Goal: Task Accomplishment & Management: Manage account settings

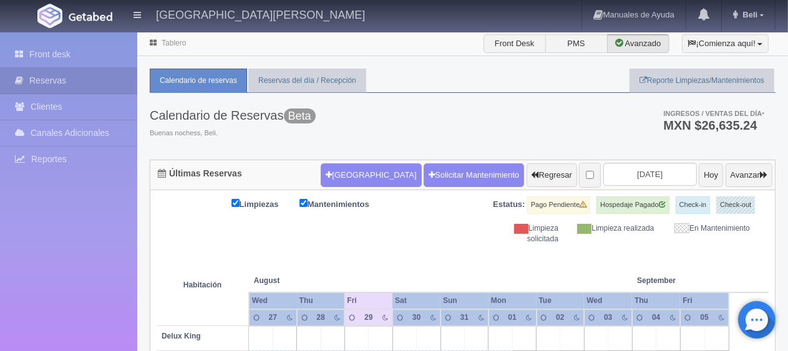
scroll to position [187, 0]
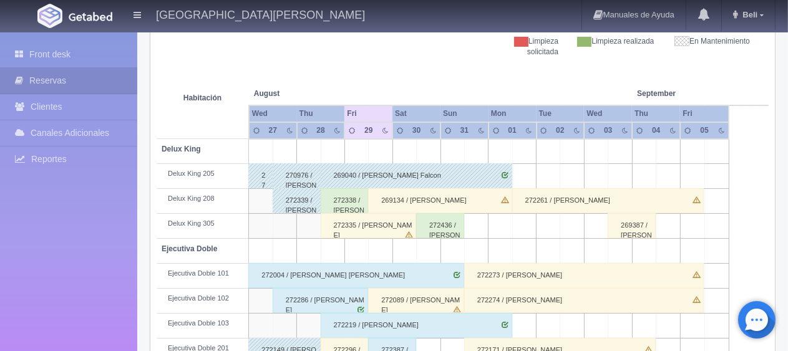
click at [465, 192] on div "269134 / [PERSON_NAME]" at bounding box center [440, 200] width 144 height 25
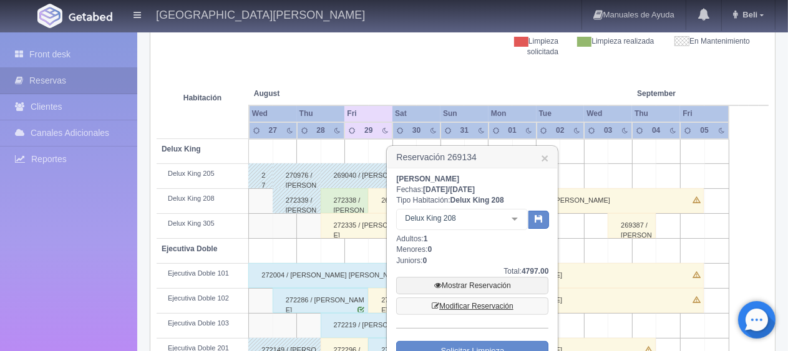
click at [512, 303] on link "Modificar Reservación" at bounding box center [472, 306] width 152 height 17
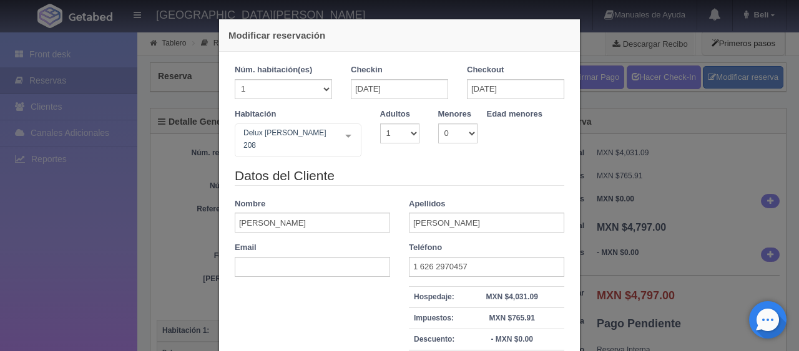
drag, startPoint x: 713, startPoint y: 215, endPoint x: 637, endPoint y: 230, distance: 77.1
click at [713, 215] on div "Modificar reservación Núm. habitación(es) 1 2 3 4 5 6 7 8 9 10 11 12 13 14 15 1…" at bounding box center [399, 175] width 799 height 351
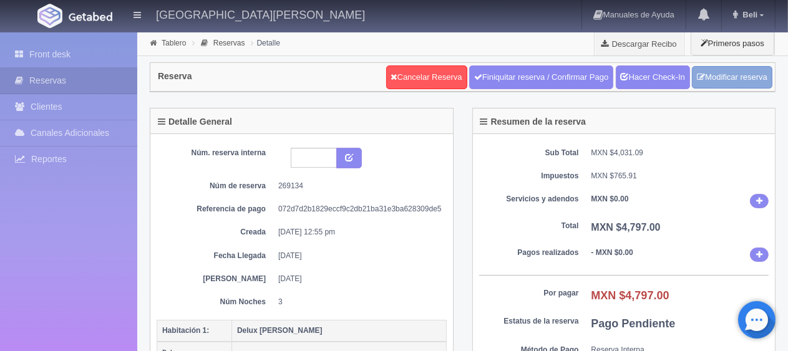
click at [728, 67] on link "Modificar reserva" at bounding box center [732, 77] width 80 height 23
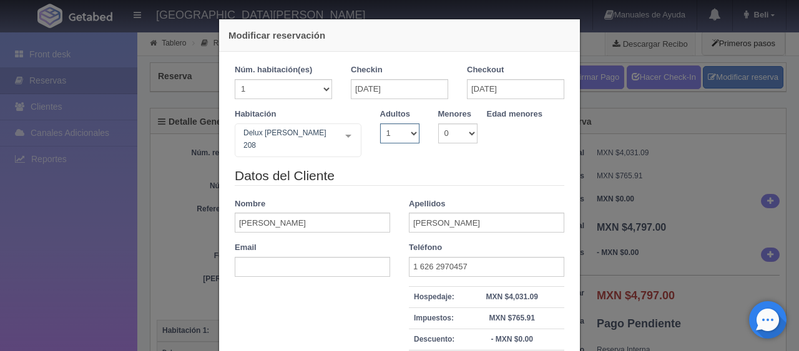
click at [388, 134] on select "1 2 3 4 5 6 7 8 9 10" at bounding box center [399, 134] width 39 height 20
click at [392, 136] on select "1 2 3 4 5 6 7 8 9 10" at bounding box center [399, 134] width 39 height 20
select select "2"
click at [380, 124] on select "1 2 3 4 5 6 7 8 9 10" at bounding box center [399, 134] width 39 height 20
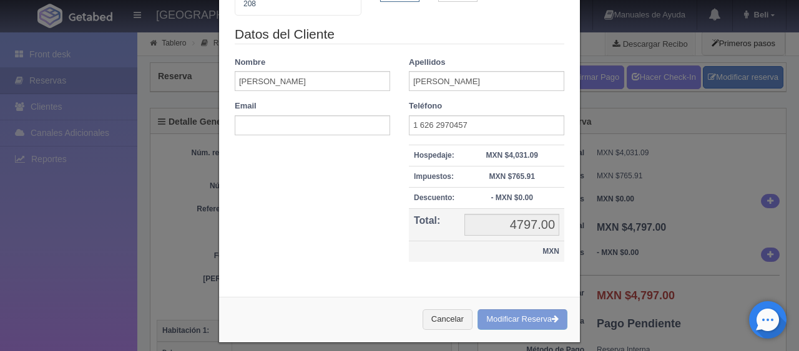
checkbox input "false"
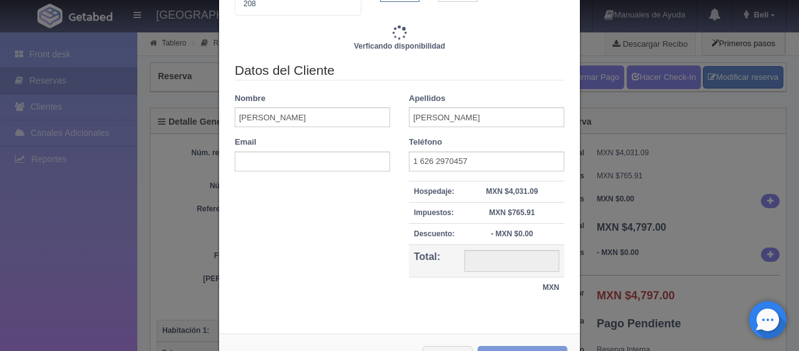
type input "4497.00"
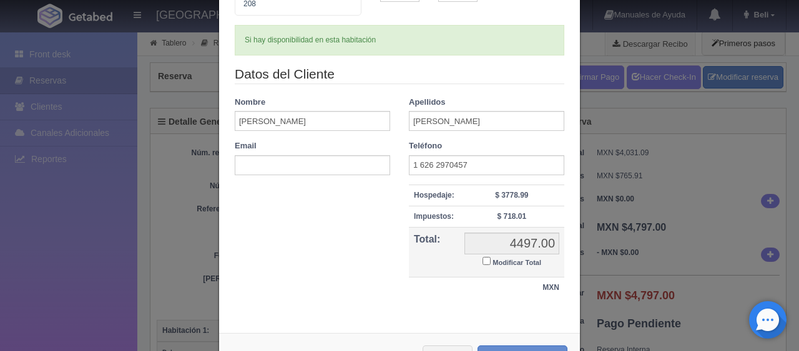
click at [515, 259] on small "Modificar Total" at bounding box center [516, 262] width 49 height 7
click at [490, 257] on input "Modificar Total" at bounding box center [486, 261] width 8 height 8
checkbox input "true"
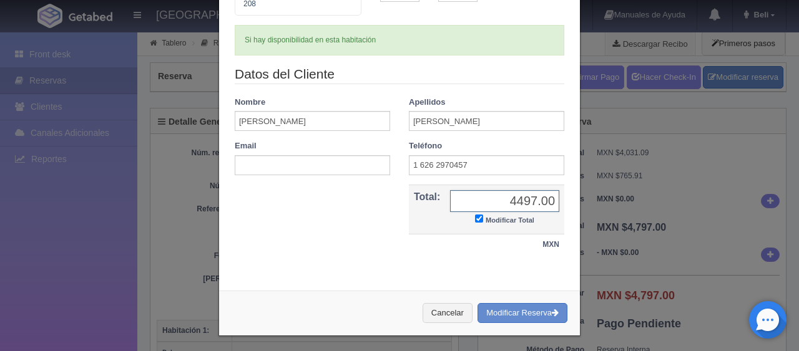
scroll to position [135, 0]
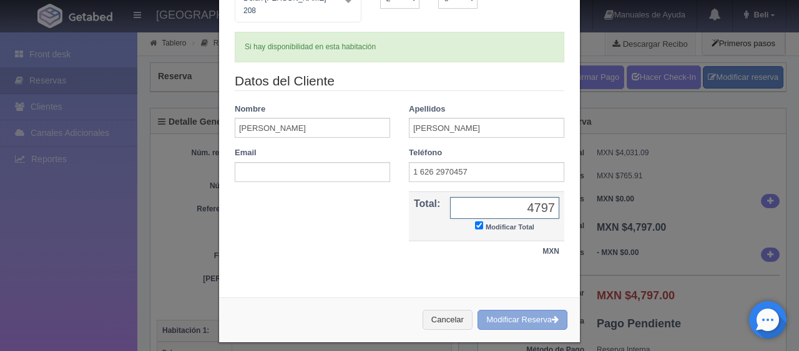
type input "4797"
drag, startPoint x: 507, startPoint y: 301, endPoint x: 442, endPoint y: 31, distance: 278.3
click at [507, 310] on button "Modificar Reserva" at bounding box center [522, 320] width 90 height 21
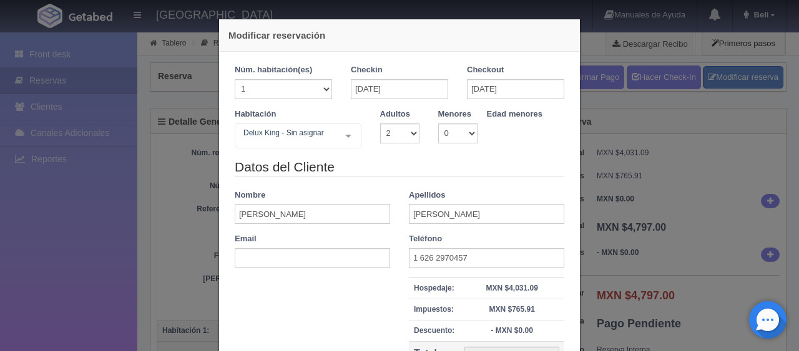
select select "2"
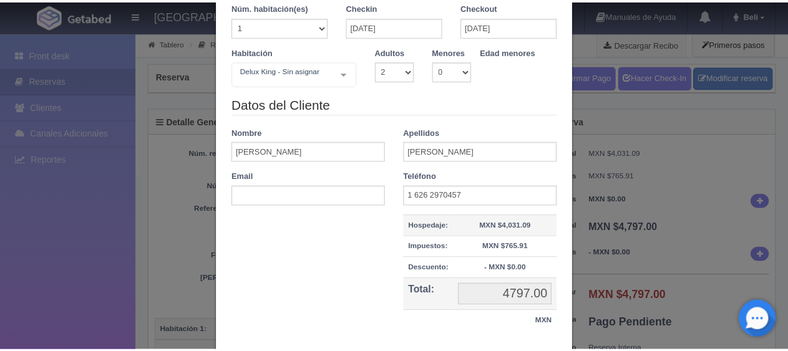
scroll to position [142, 0]
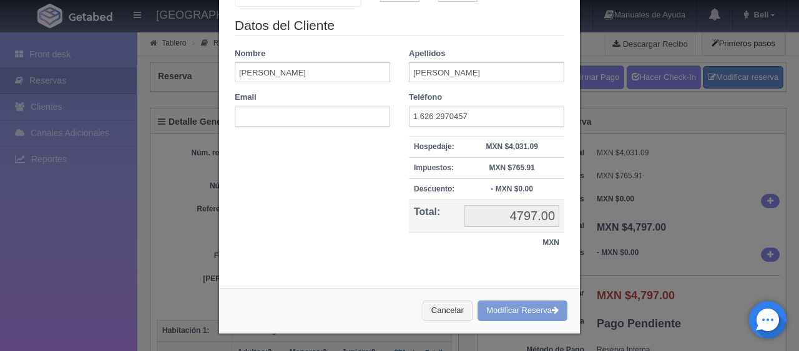
click at [651, 225] on div "Modificar reservación Núm. habitación(es) 1 2 3 4 5 6 7 8 9 10 11 12 13 14 15 1…" at bounding box center [399, 175] width 799 height 351
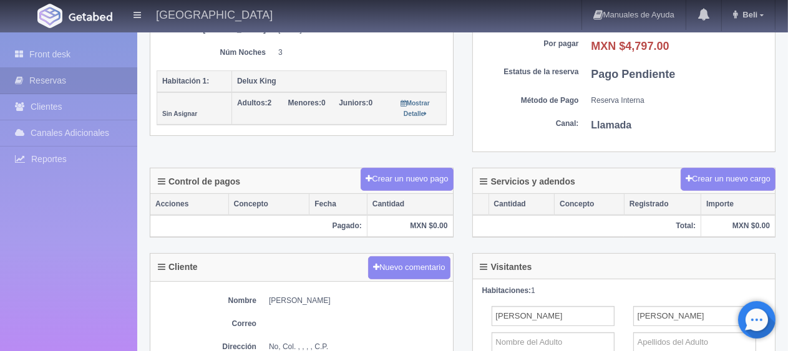
scroll to position [0, 0]
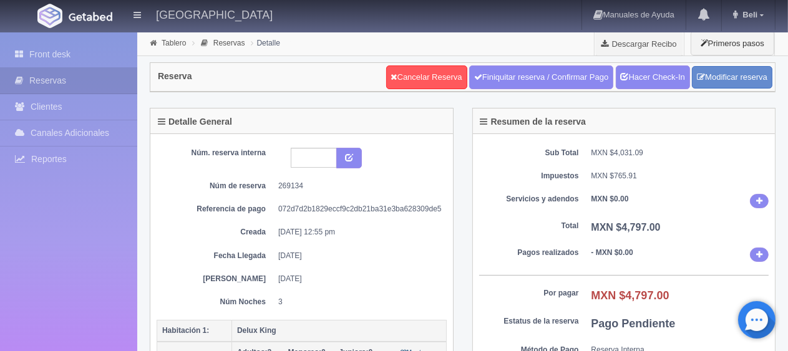
drag, startPoint x: 85, startPoint y: 54, endPoint x: 194, endPoint y: 35, distance: 110.8
click at [85, 54] on link "Front desk" at bounding box center [68, 55] width 137 height 26
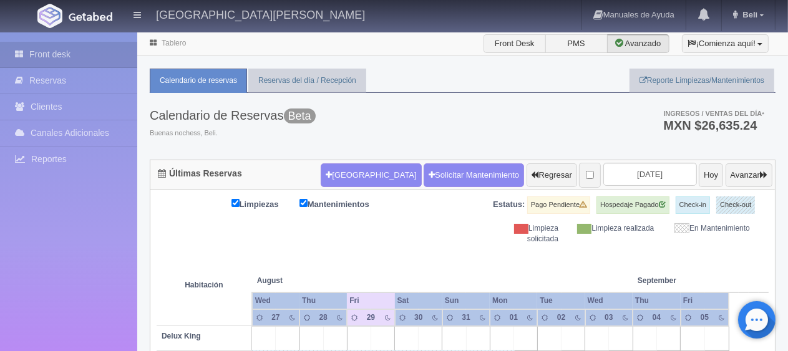
scroll to position [250, 0]
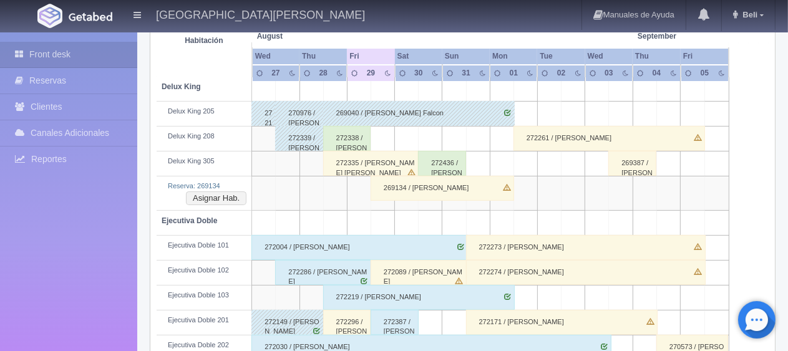
click at [439, 188] on div "269134 / [PERSON_NAME]" at bounding box center [443, 188] width 144 height 25
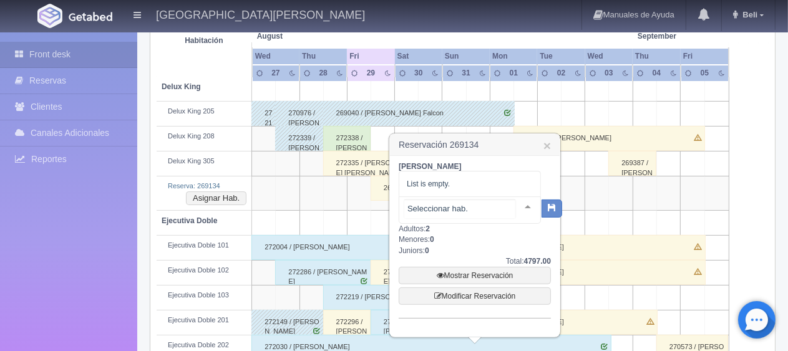
click at [482, 208] on div at bounding box center [470, 210] width 142 height 27
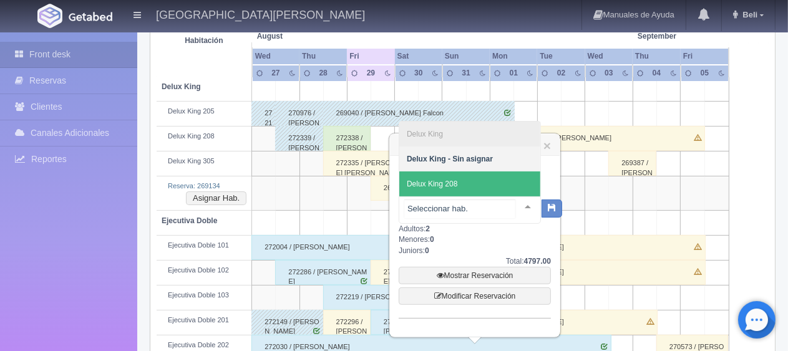
click at [487, 178] on span "Delux King 208" at bounding box center [469, 184] width 141 height 25
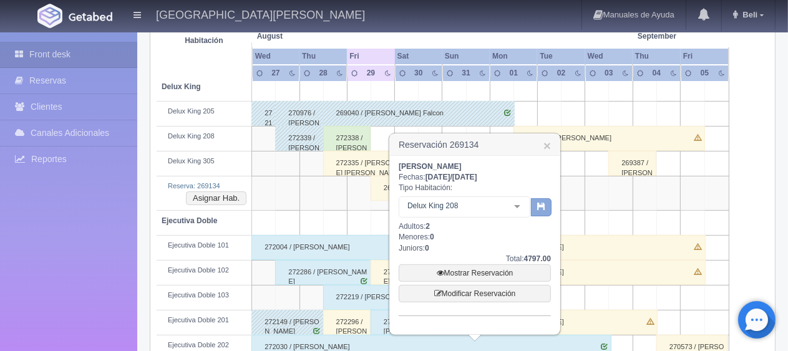
drag, startPoint x: 539, startPoint y: 211, endPoint x: 539, endPoint y: 205, distance: 6.3
click at [539, 211] on button "button" at bounding box center [541, 207] width 21 height 19
click at [547, 141] on link "×" at bounding box center [546, 145] width 7 height 13
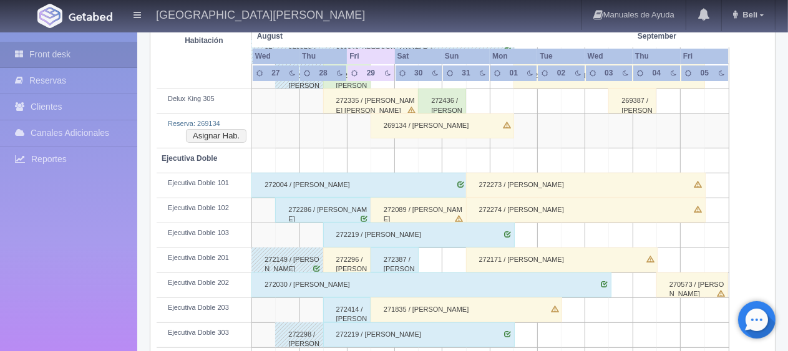
scroll to position [437, 0]
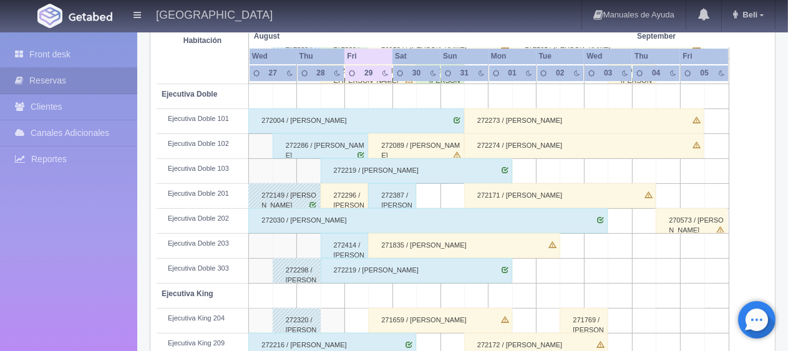
scroll to position [342, 0]
click at [564, 201] on div "272171 / [PERSON_NAME]" at bounding box center [560, 195] width 192 height 25
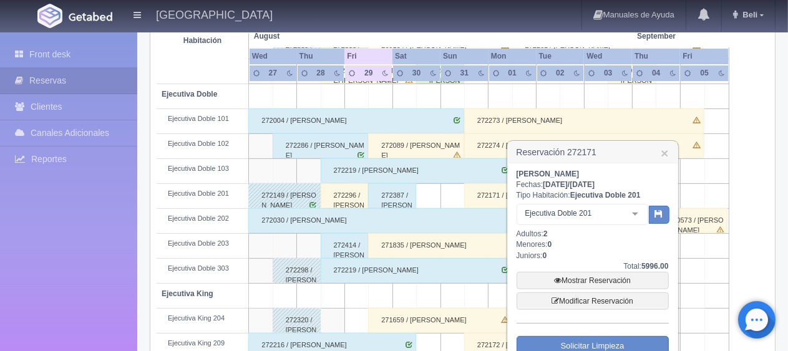
click at [669, 152] on h3 "Reservación 272171 ×" at bounding box center [593, 153] width 170 height 22
click at [663, 155] on link "×" at bounding box center [664, 153] width 7 height 13
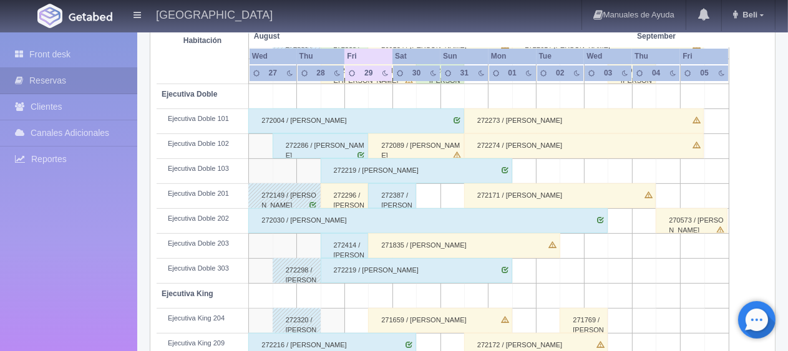
click at [542, 248] on div "271835 / Linda Jimenez" at bounding box center [464, 245] width 192 height 25
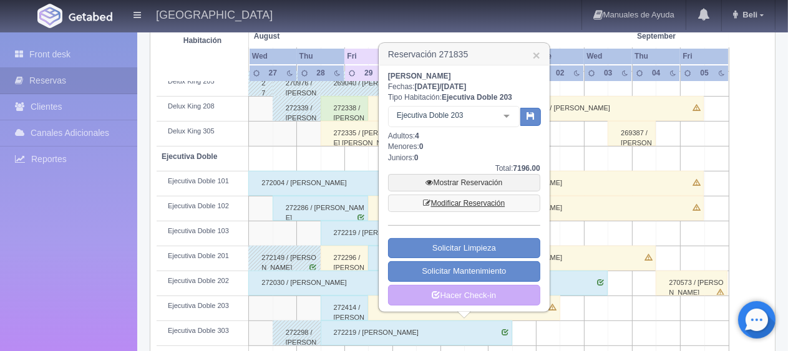
scroll to position [155, 0]
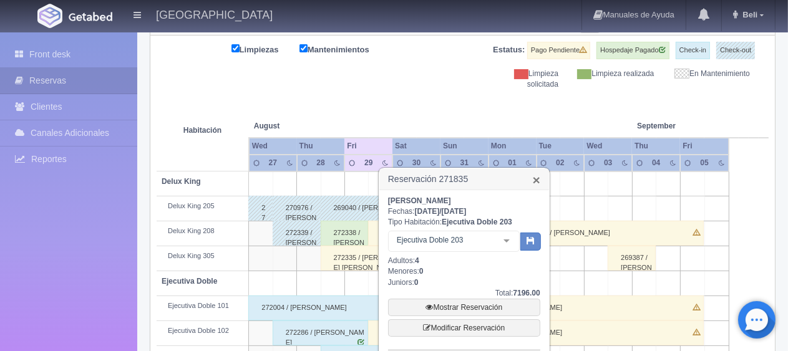
click at [536, 178] on link "×" at bounding box center [536, 179] width 7 height 13
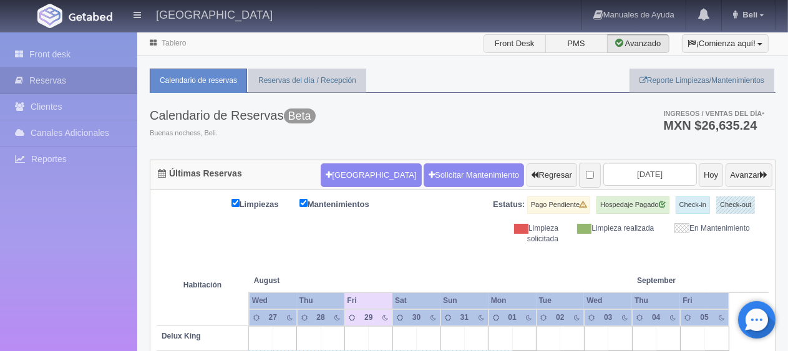
scroll to position [374, 0]
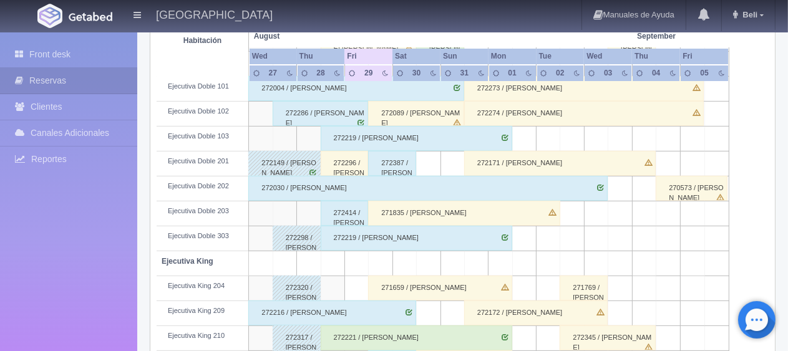
click at [416, 109] on div "272089 / April Casiano" at bounding box center [416, 113] width 96 height 25
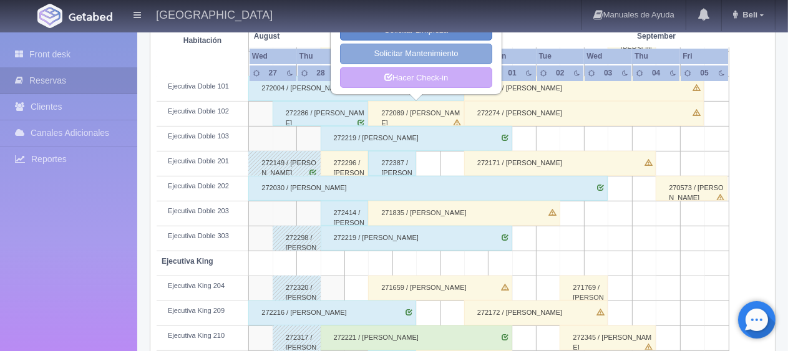
scroll to position [250, 0]
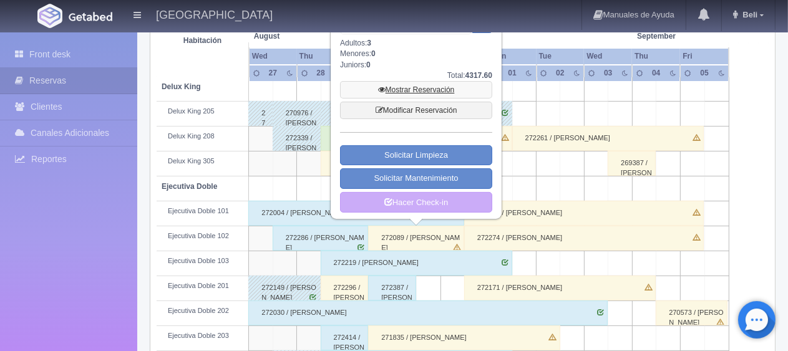
click at [457, 91] on link "Mostrar Reservación" at bounding box center [416, 89] width 152 height 17
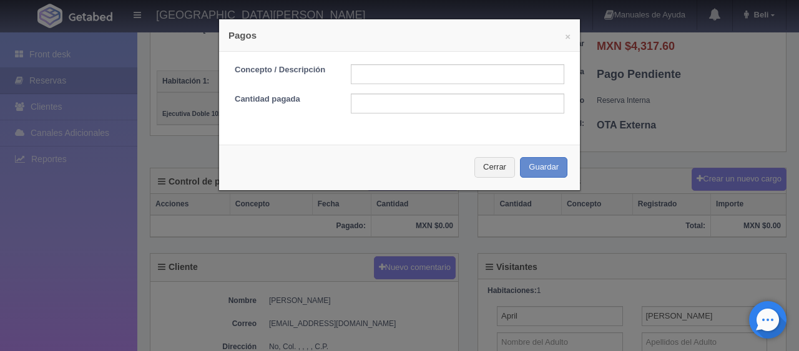
scroll to position [250, 0]
click at [454, 77] on input "text" at bounding box center [457, 74] width 213 height 20
type input "Total Tarjeta"
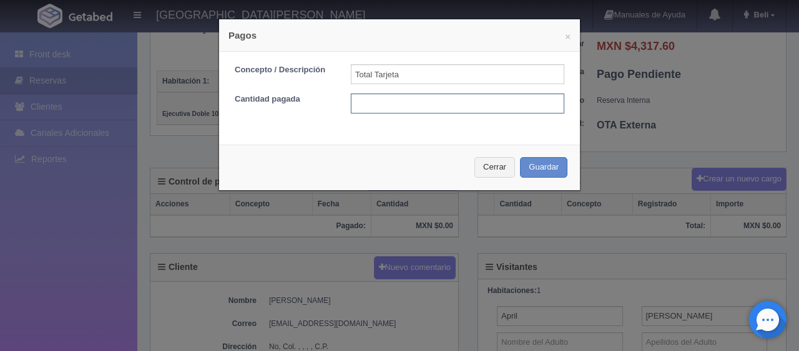
click at [460, 105] on input "text" at bounding box center [457, 104] width 213 height 20
type input "4317.60"
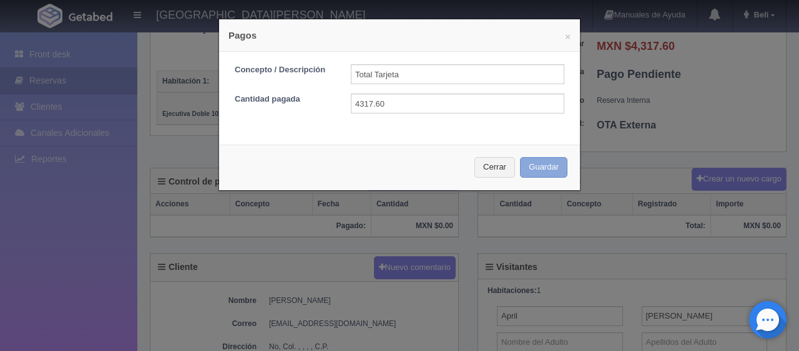
click at [529, 161] on button "Guardar" at bounding box center [543, 167] width 47 height 21
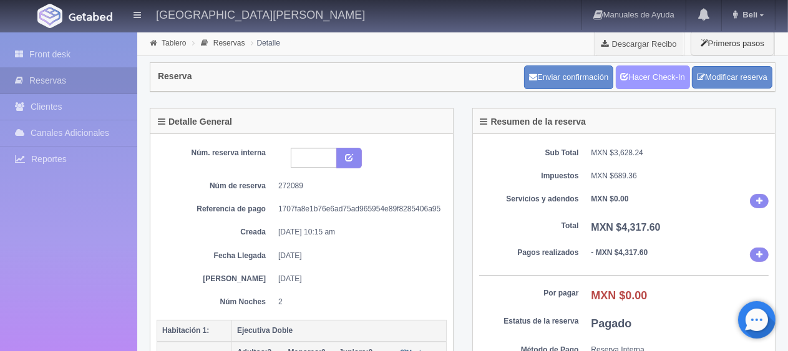
click at [664, 69] on link "Hacer Check-In" at bounding box center [653, 78] width 74 height 24
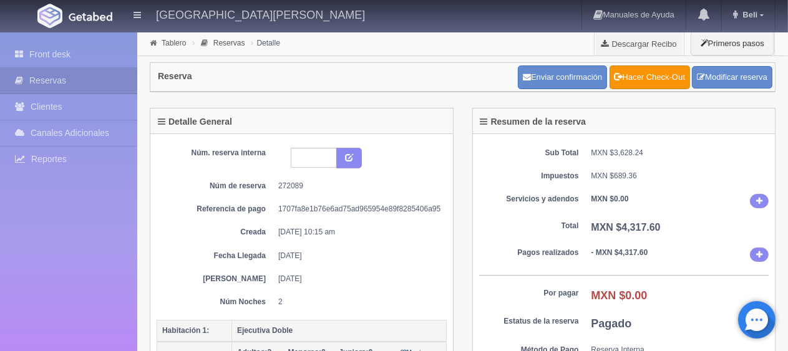
scroll to position [312, 0]
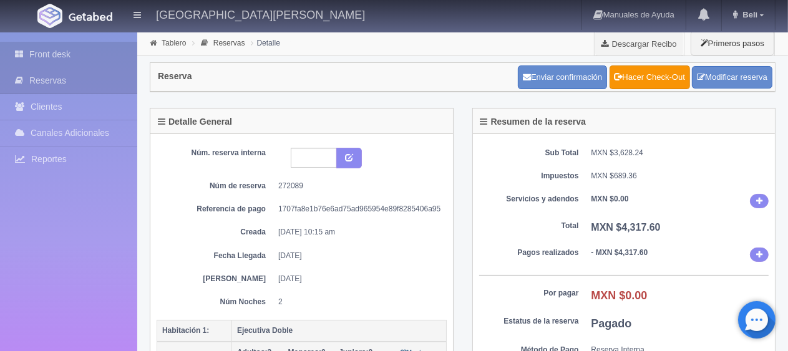
click at [43, 51] on link "Front desk" at bounding box center [68, 55] width 137 height 26
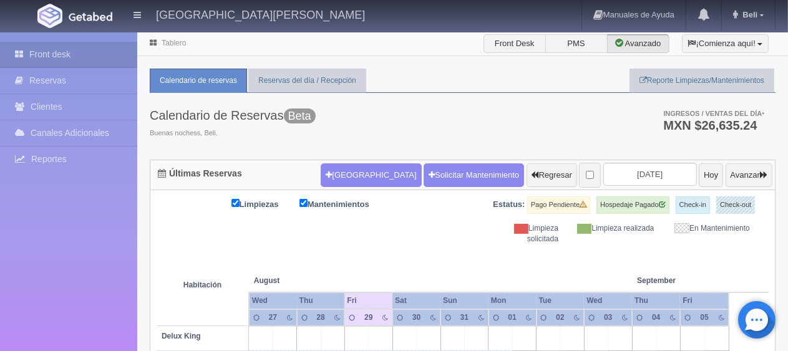
click at [462, 239] on div "Limpiezas Mantenimientos Estatus: Pago Pendiente Hospedaje Pagado Check-in Chec…" at bounding box center [463, 221] width 612 height 48
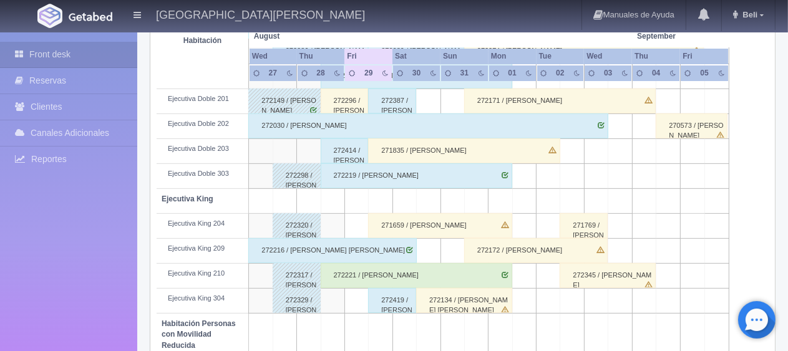
scroll to position [374, 0]
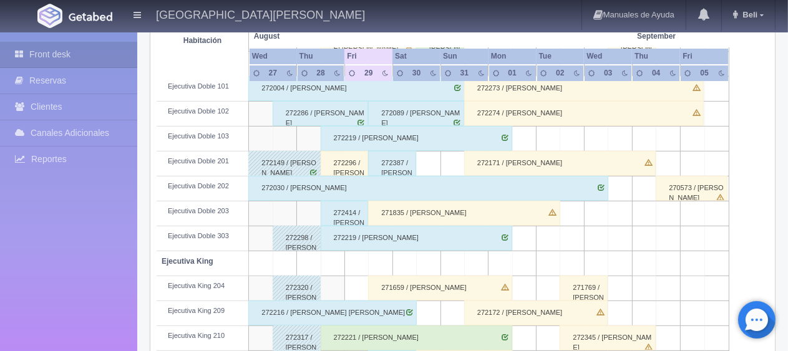
click at [349, 158] on div "272296 / Martina Chavez" at bounding box center [345, 163] width 48 height 25
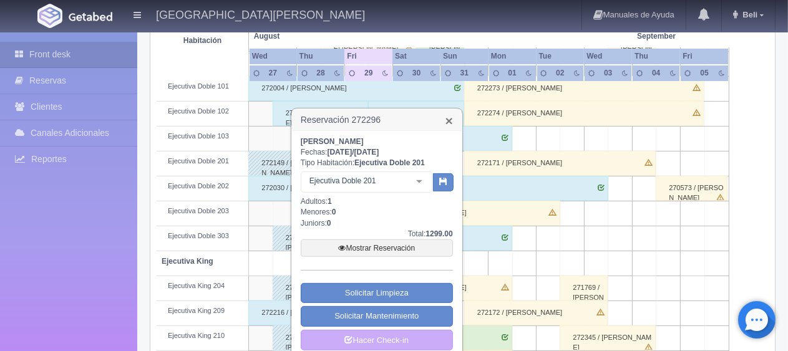
click at [449, 117] on link "×" at bounding box center [449, 120] width 7 height 13
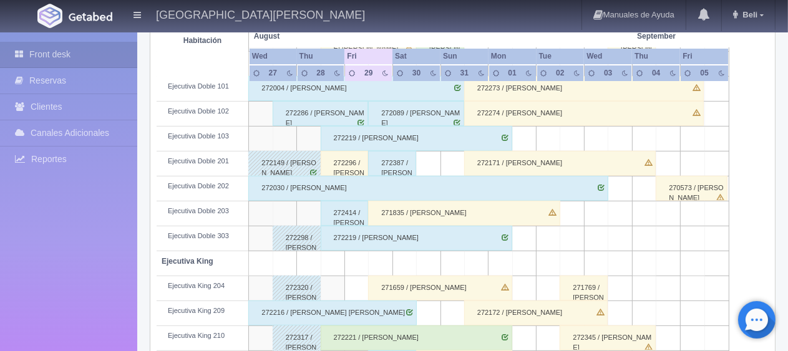
click at [390, 163] on div "272387 / Elsa Mondragón Cruz" at bounding box center [392, 163] width 48 height 25
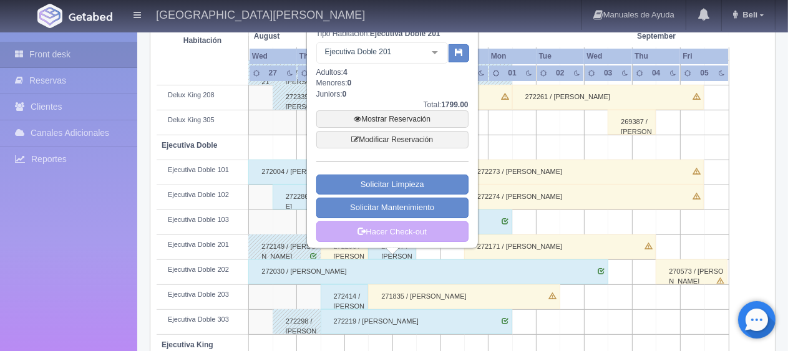
scroll to position [41, 0]
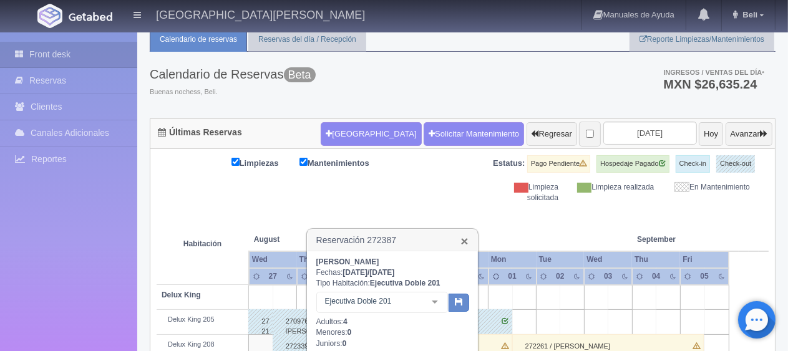
click at [464, 236] on link "×" at bounding box center [464, 241] width 7 height 13
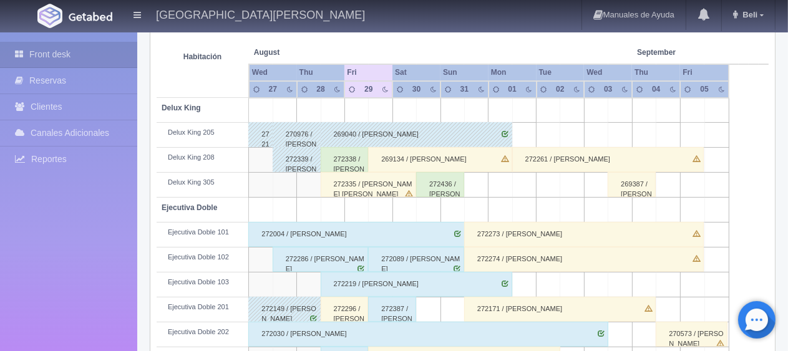
scroll to position [0, 0]
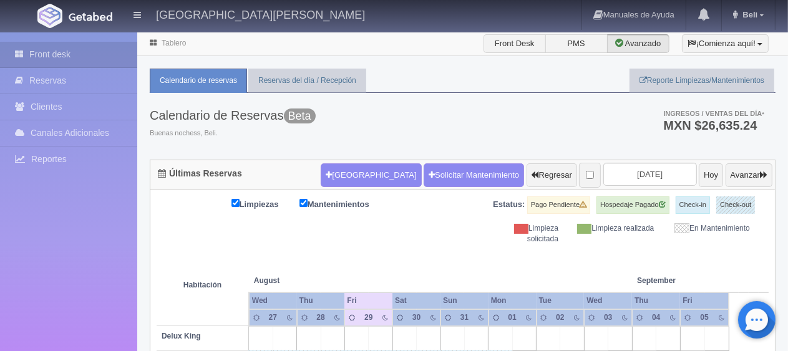
click at [410, 222] on div "Limpiezas Mantenimientos Estatus: Pago Pendiente Hospedaje Pagado Check-in Chec…" at bounding box center [463, 221] width 612 height 48
click at [488, 219] on div "Estatus: Pago Pendiente Hospedaje Pagado Check-in Check-out" at bounding box center [616, 210] width 306 height 27
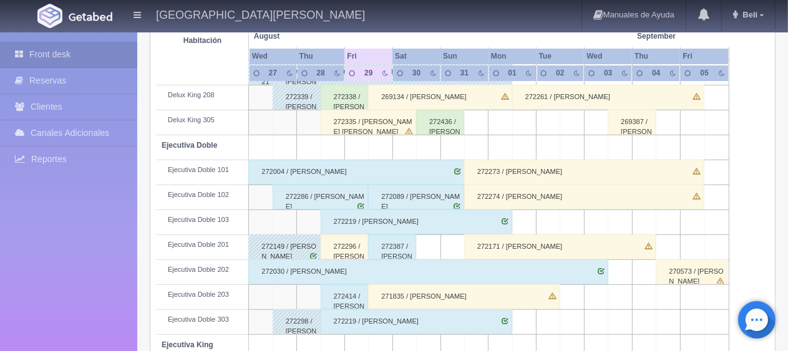
scroll to position [228, 0]
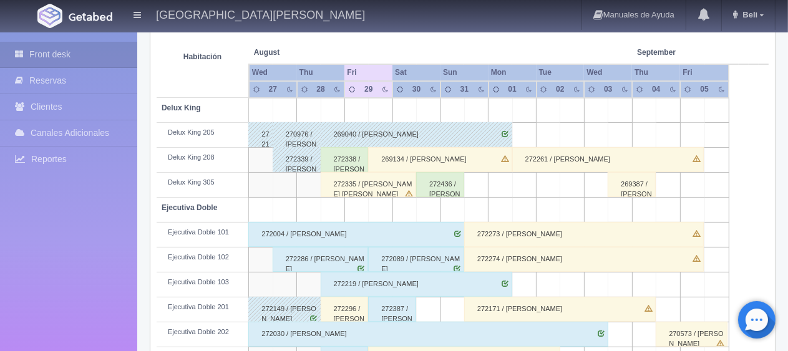
click at [410, 165] on div "269134 / [PERSON_NAME]" at bounding box center [440, 159] width 144 height 25
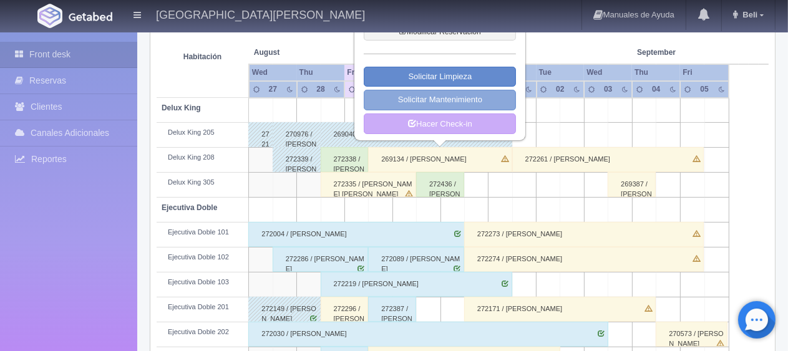
scroll to position [104, 0]
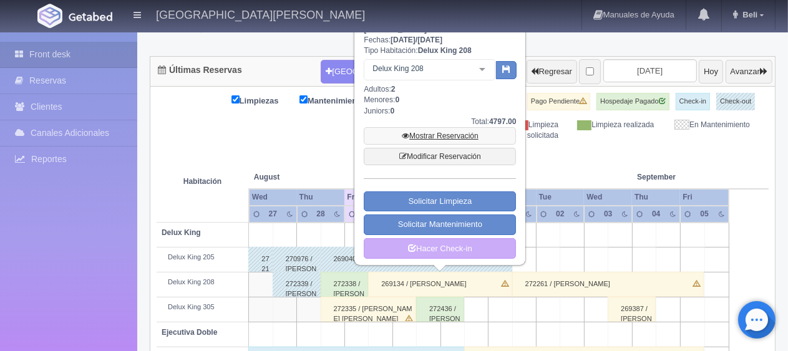
click at [444, 131] on link "Mostrar Reservación" at bounding box center [440, 135] width 152 height 17
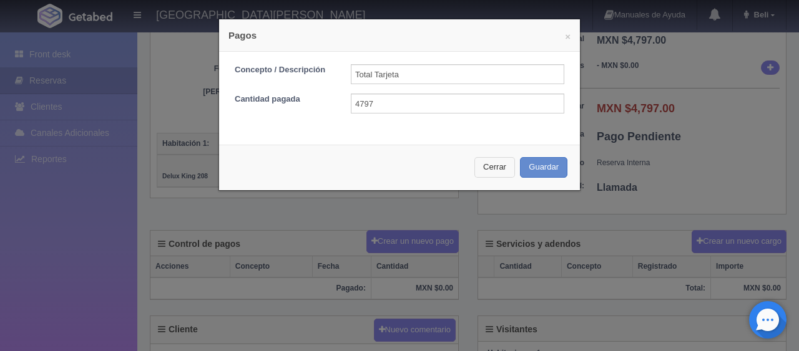
type input "4797"
click at [492, 168] on button "Cerrar" at bounding box center [494, 167] width 41 height 21
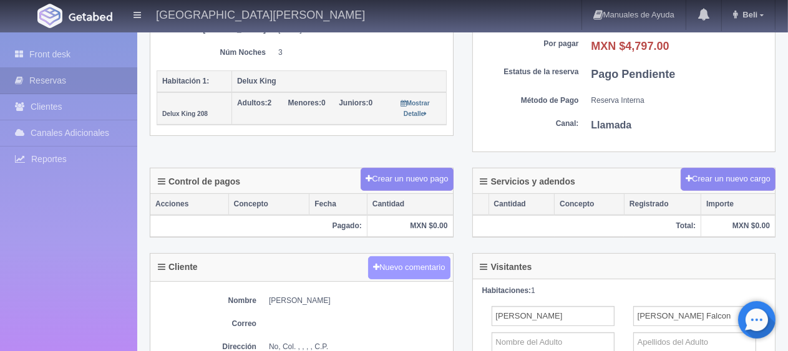
scroll to position [187, 0]
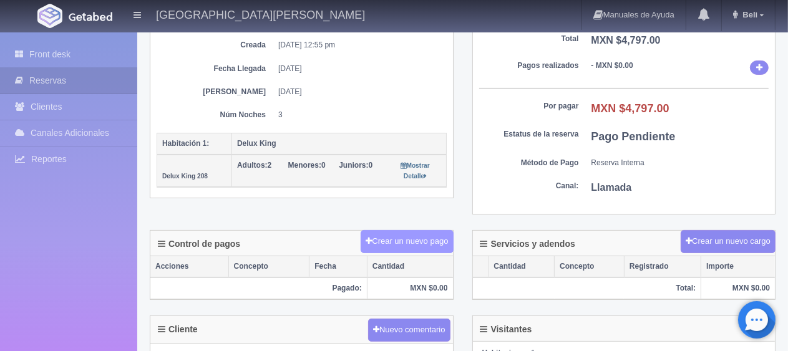
click at [406, 234] on button "Crear un nuevo pago" at bounding box center [407, 241] width 92 height 23
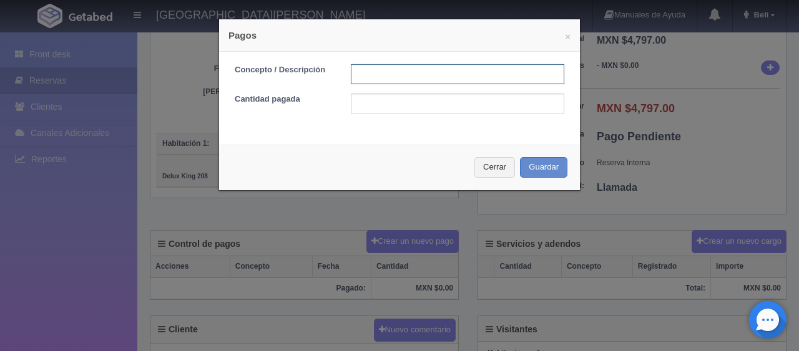
click at [427, 72] on input "text" at bounding box center [457, 74] width 213 height 20
click at [500, 170] on button "Cerrar" at bounding box center [494, 167] width 41 height 21
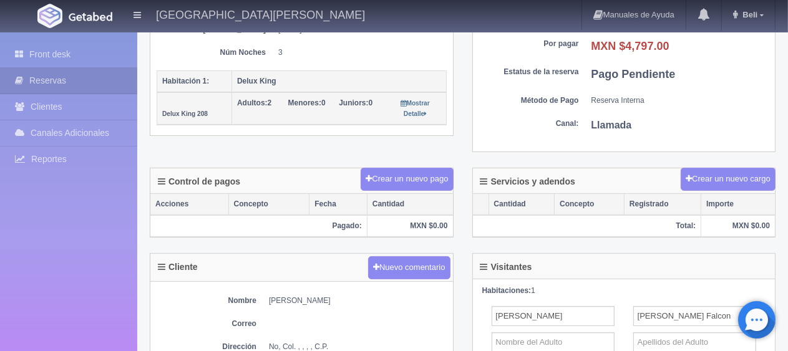
scroll to position [312, 0]
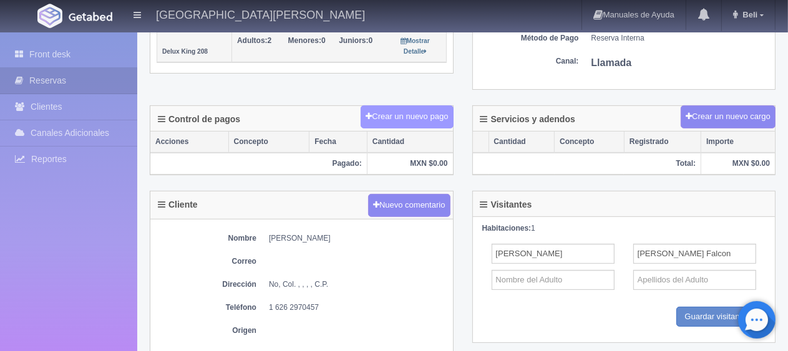
click at [424, 110] on button "Crear un nuevo pago" at bounding box center [407, 116] width 92 height 23
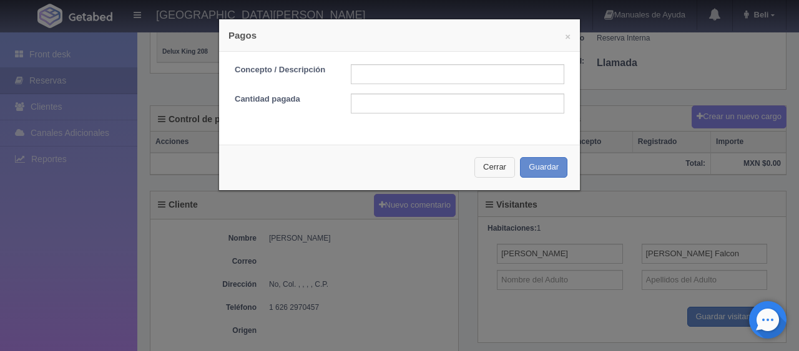
click at [485, 170] on button "Cerrar" at bounding box center [494, 167] width 41 height 21
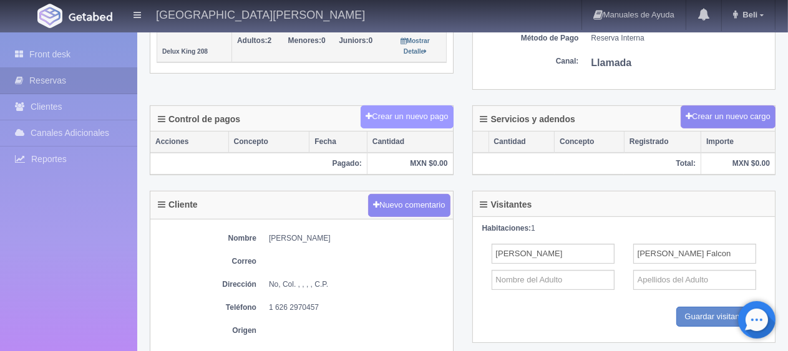
click at [431, 111] on button "Crear un nuevo pago" at bounding box center [407, 116] width 92 height 23
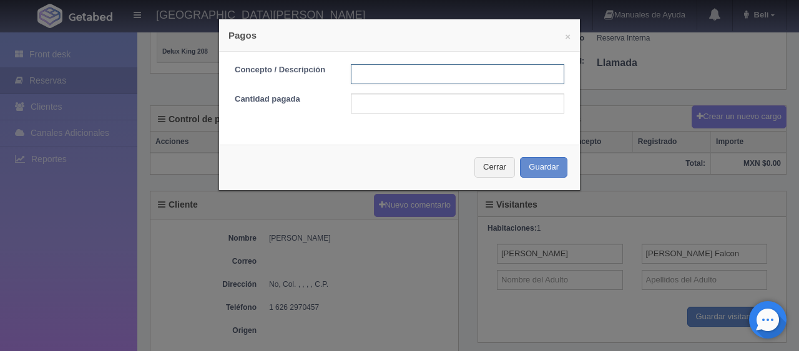
click at [432, 78] on input "text" at bounding box center [457, 74] width 213 height 20
type input "pago en efectivo"
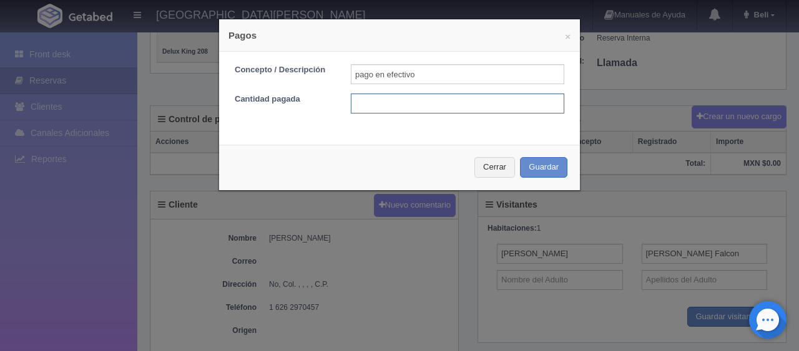
click at [472, 100] on input "text" at bounding box center [457, 104] width 213 height 20
type input "1499"
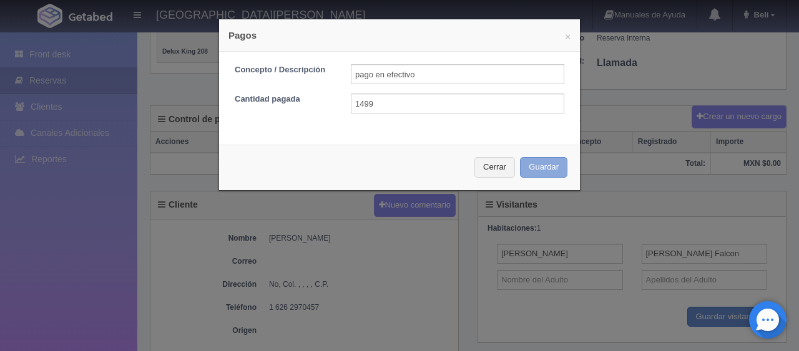
click at [536, 165] on button "Guardar" at bounding box center [543, 167] width 47 height 21
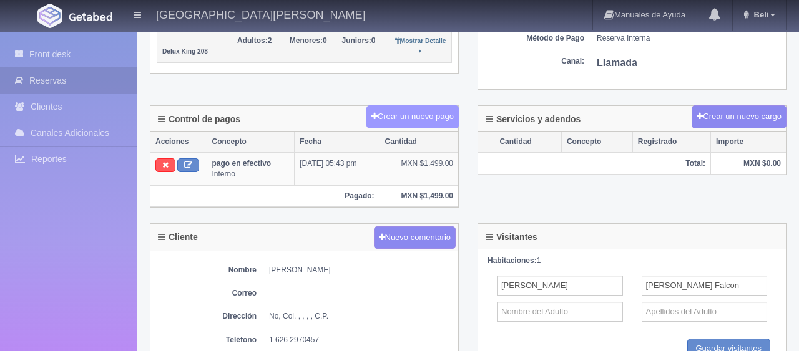
scroll to position [312, 0]
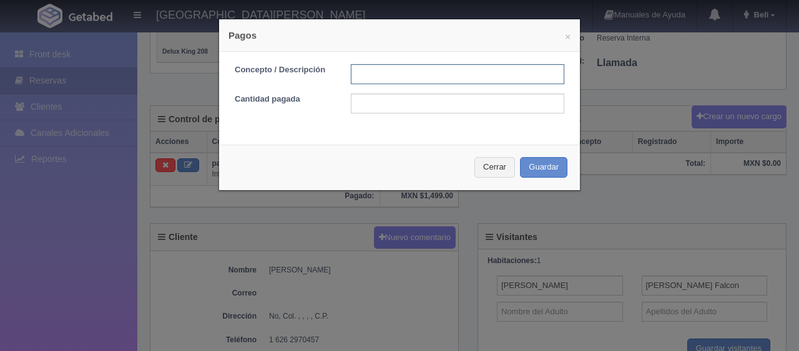
click at [414, 74] on input "text" at bounding box center [457, 74] width 213 height 20
type input "f"
type input "descuento"
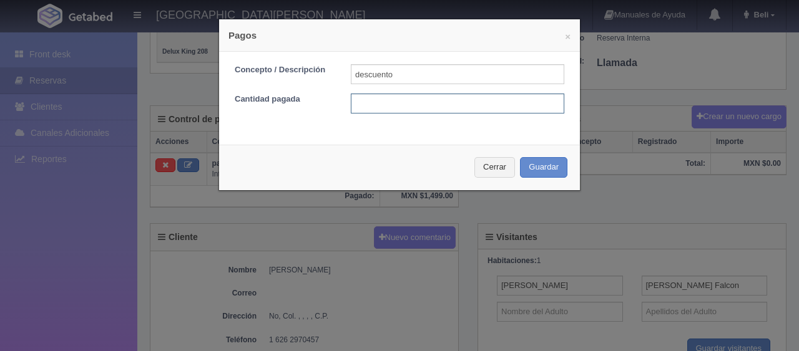
click at [454, 104] on input "text" at bounding box center [457, 104] width 213 height 20
click at [459, 84] on input "descuento" at bounding box center [457, 74] width 213 height 20
click at [387, 106] on input "text" at bounding box center [457, 104] width 213 height 20
type input "100"
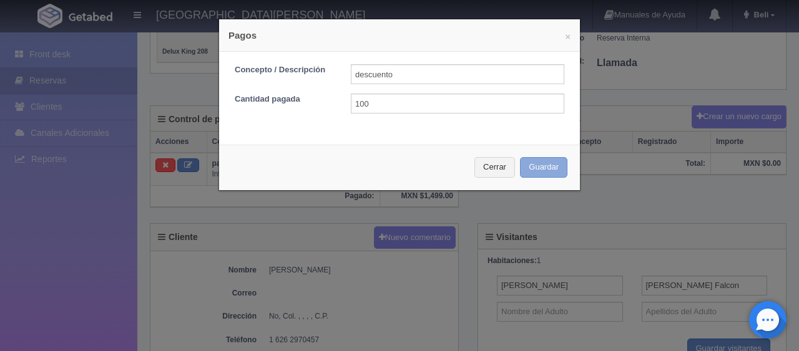
click at [536, 172] on button "Guardar" at bounding box center [543, 167] width 47 height 21
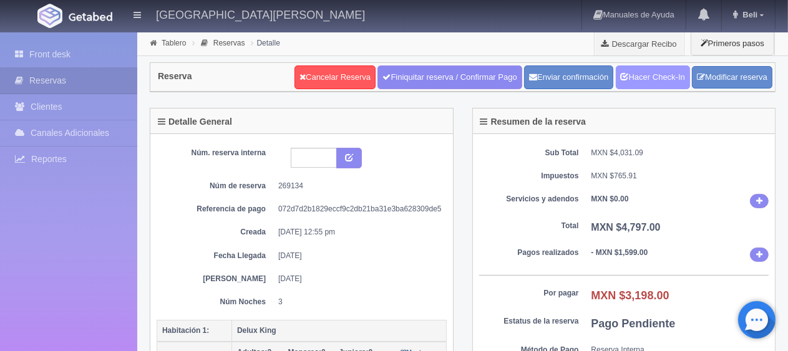
click at [649, 69] on link "Hacer Check-In" at bounding box center [653, 78] width 74 height 24
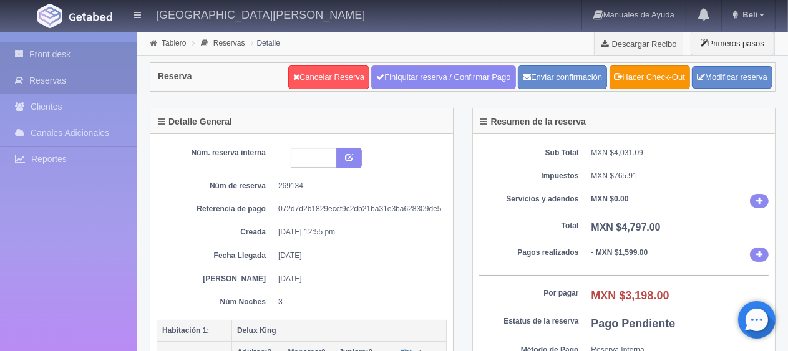
click at [33, 51] on link "Front desk" at bounding box center [68, 55] width 137 height 26
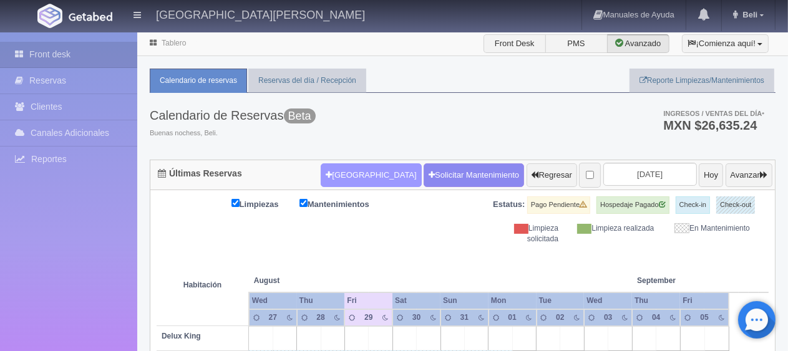
click at [369, 176] on button "[GEOGRAPHIC_DATA]" at bounding box center [371, 175] width 100 height 24
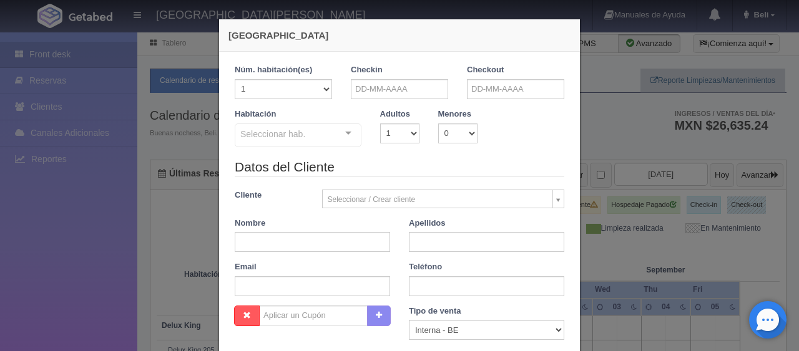
checkbox input "false"
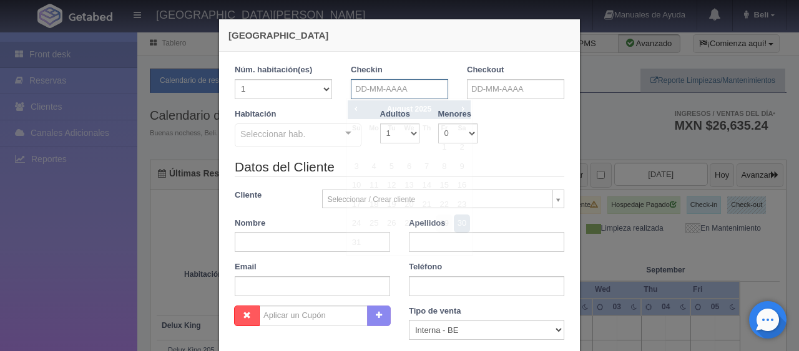
click at [419, 85] on input "text" at bounding box center [399, 89] width 97 height 20
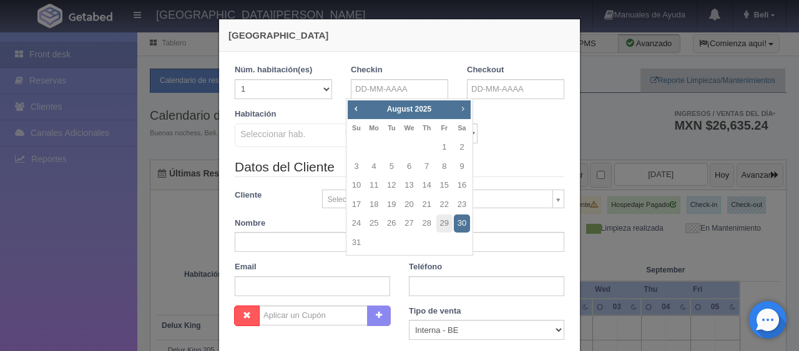
click at [462, 104] on span "Next" at bounding box center [462, 109] width 10 height 10
click at [427, 187] on link "18" at bounding box center [427, 186] width 16 height 18
type input "18-09-2025"
checkbox input "false"
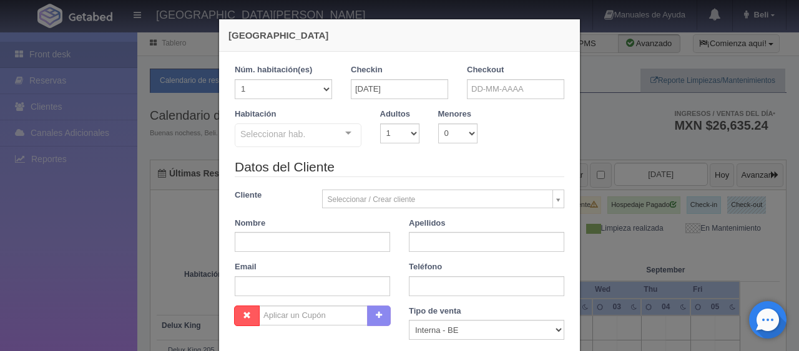
click at [492, 99] on div "Checkout" at bounding box center [515, 86] width 116 height 44
click at [511, 84] on input "text" at bounding box center [515, 89] width 97 height 20
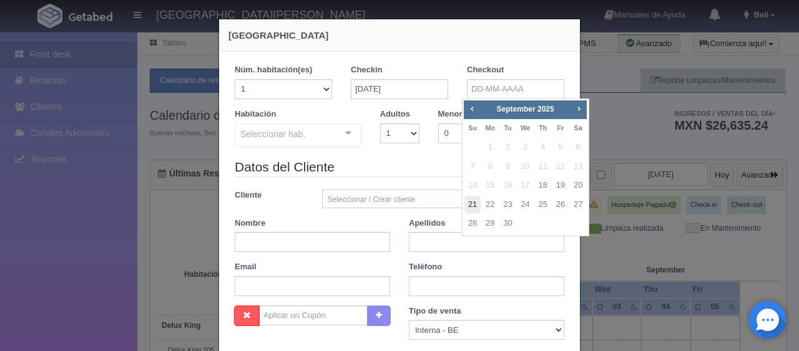
click at [472, 200] on link "21" at bounding box center [472, 205] width 16 height 18
type input "21-09-2025"
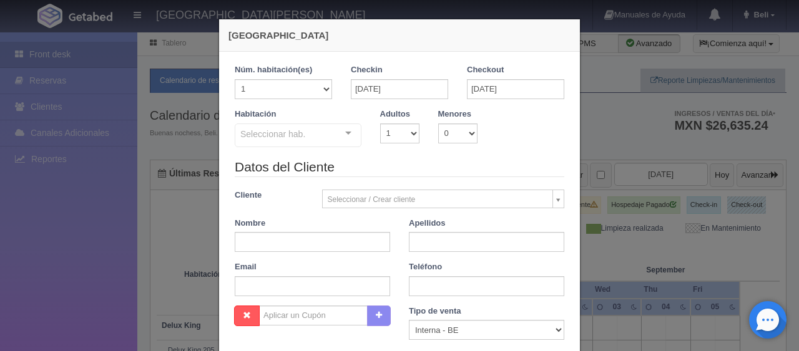
checkbox input "false"
click at [334, 137] on div "Seleccionar hab. SUITE SUITE - Sin asignar SUITE 301 Habitación Personas con Mo…" at bounding box center [298, 136] width 127 height 25
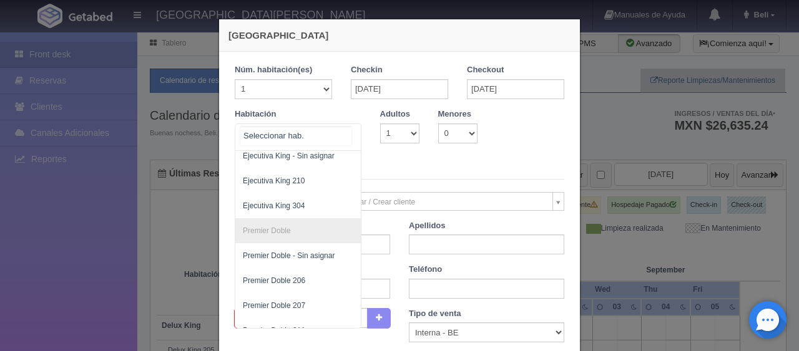
scroll to position [270, 0]
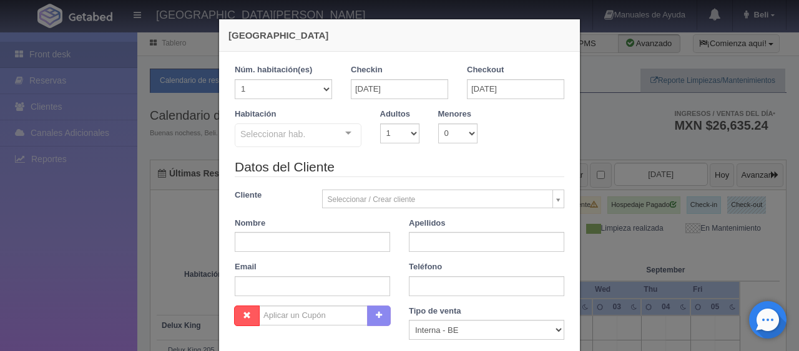
click at [334, 179] on div "Datos del Cliente Cliente Seleccionar / Crear cliente Nuevo Cliente Adriana Nav…" at bounding box center [399, 232] width 348 height 148
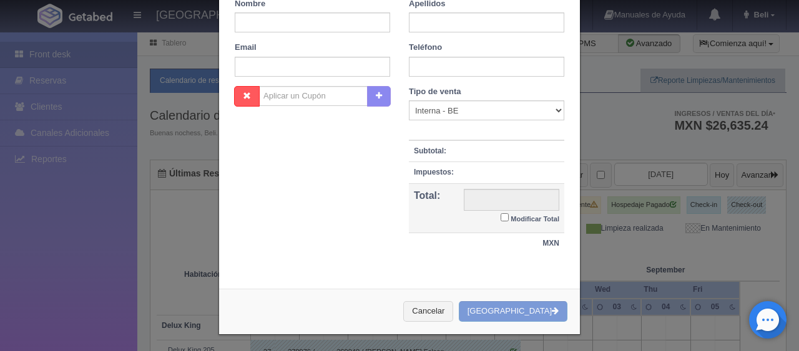
scroll to position [0, 0]
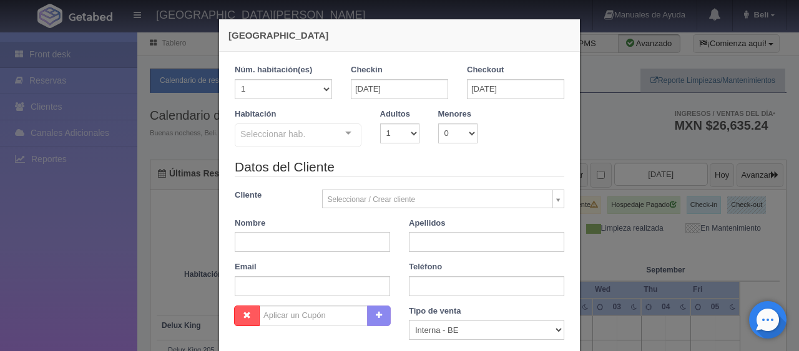
click at [451, 167] on legend "Datos del Cliente" at bounding box center [399, 167] width 329 height 19
